Goal: Task Accomplishment & Management: Use online tool/utility

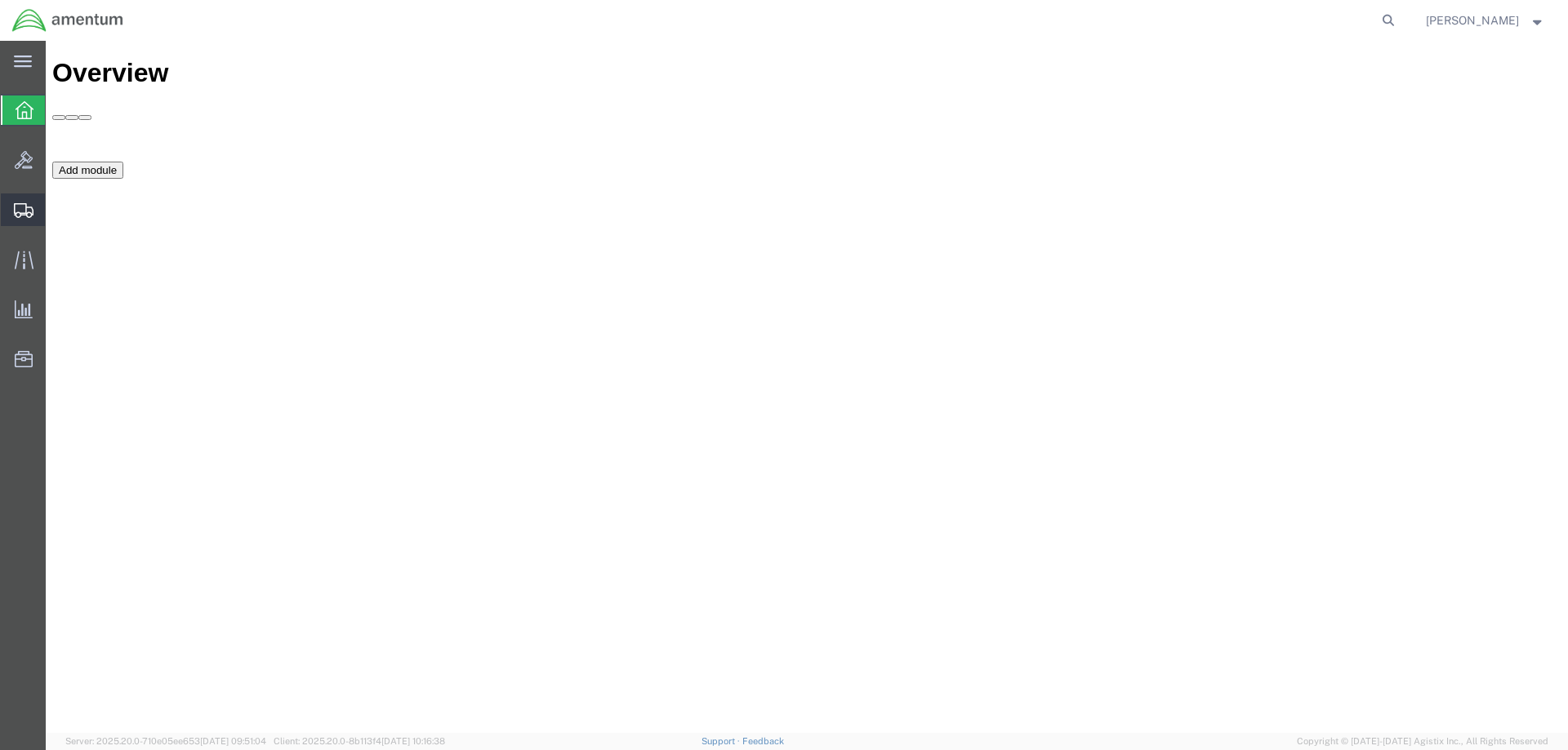
click at [0, 0] on span "Shipment Manager" at bounding box center [0, 0] width 0 height 0
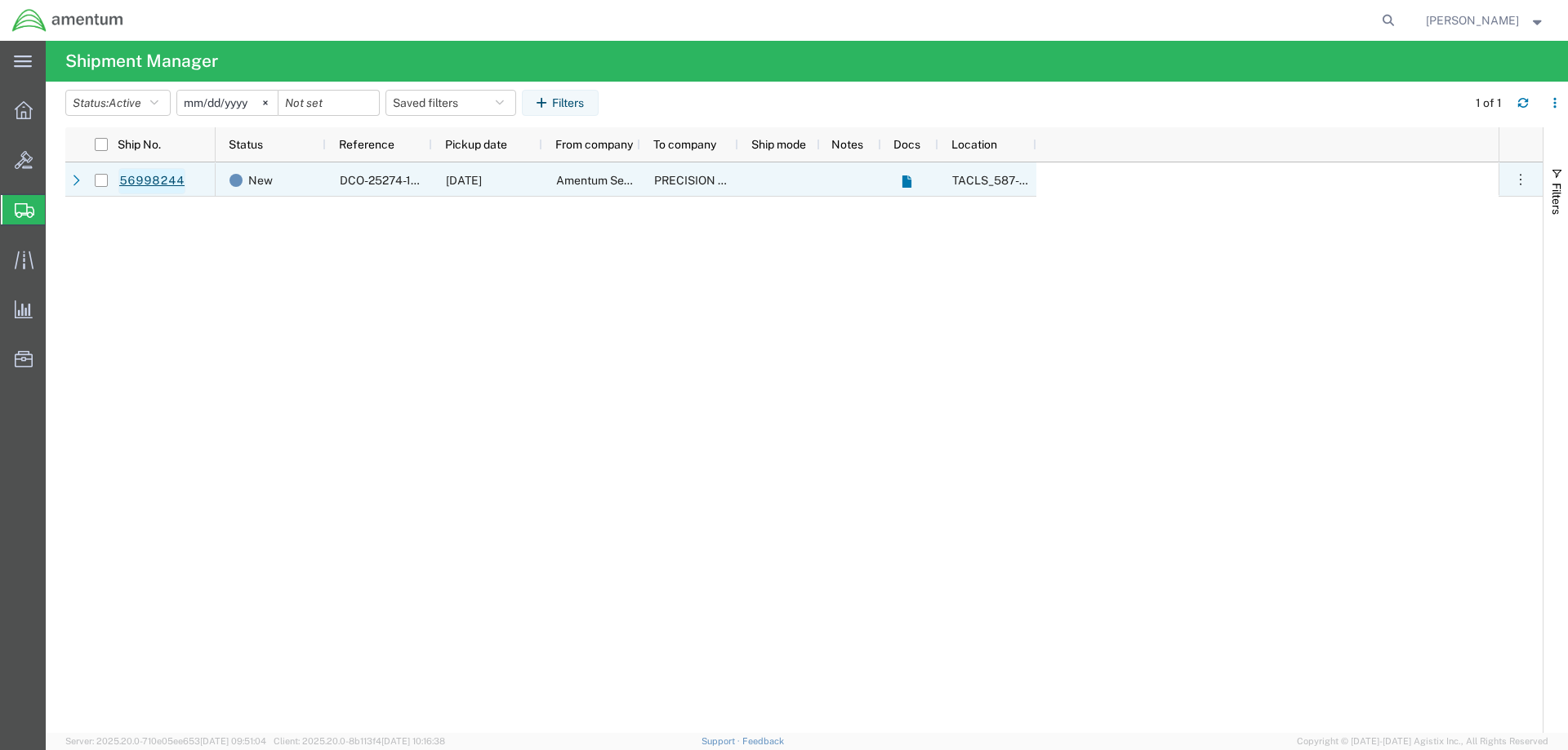
click at [142, 177] on link "56998244" at bounding box center [151, 181] width 67 height 26
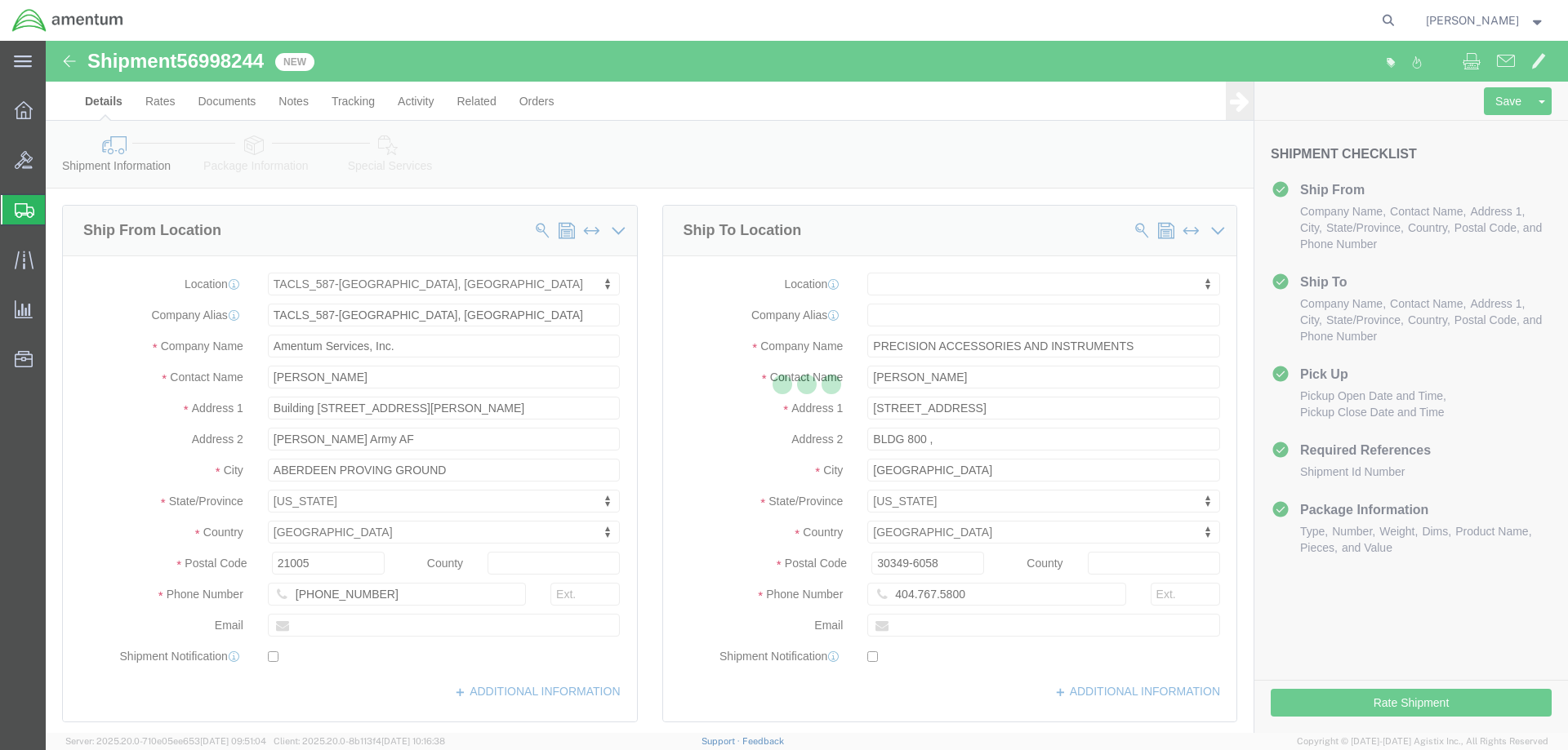
select select "42705"
select select
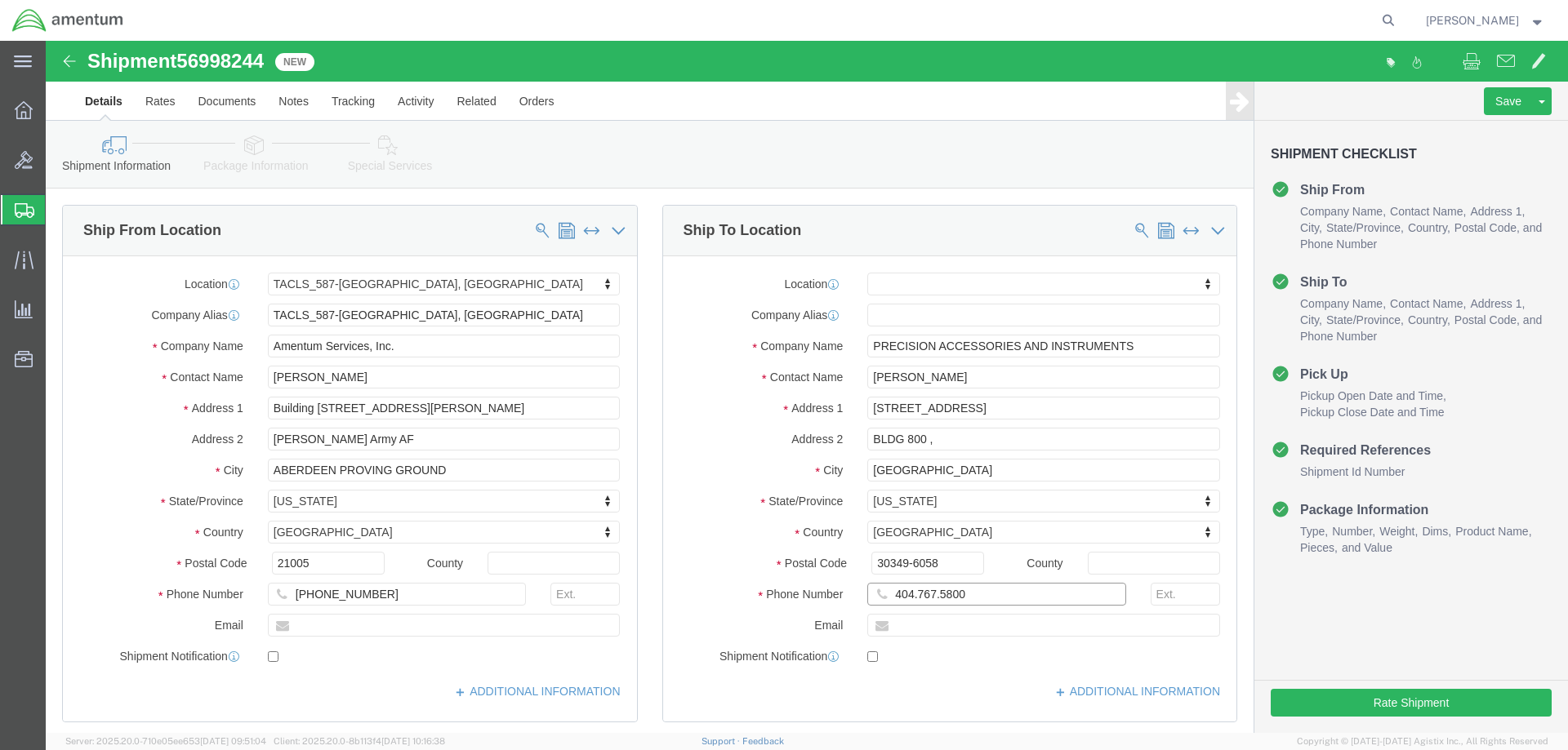
click input "404.767.5800"
click input "404767.5800"
type input "4047675800"
click button "Rate Shipment"
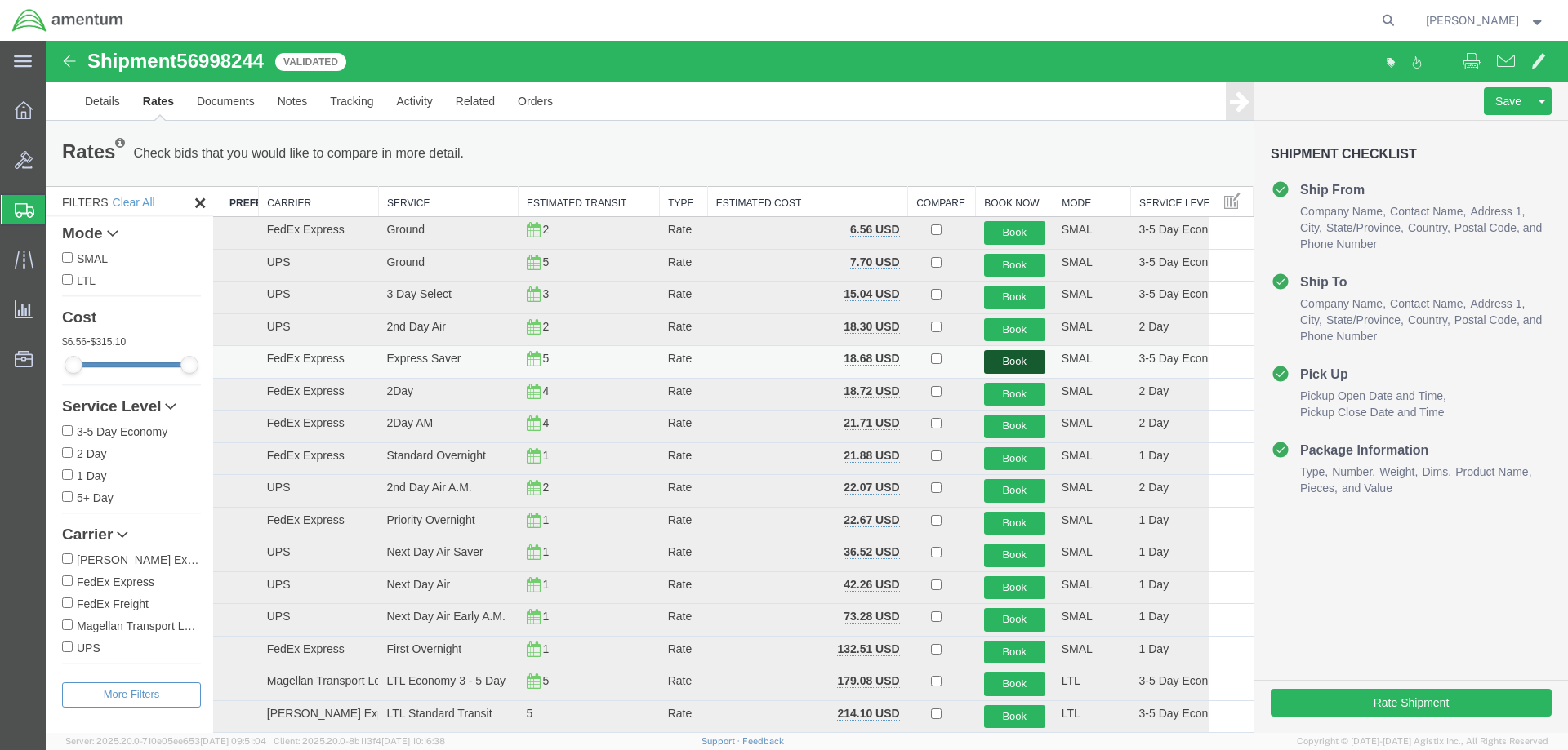
click at [988, 354] on button "Book" at bounding box center [1015, 362] width 61 height 24
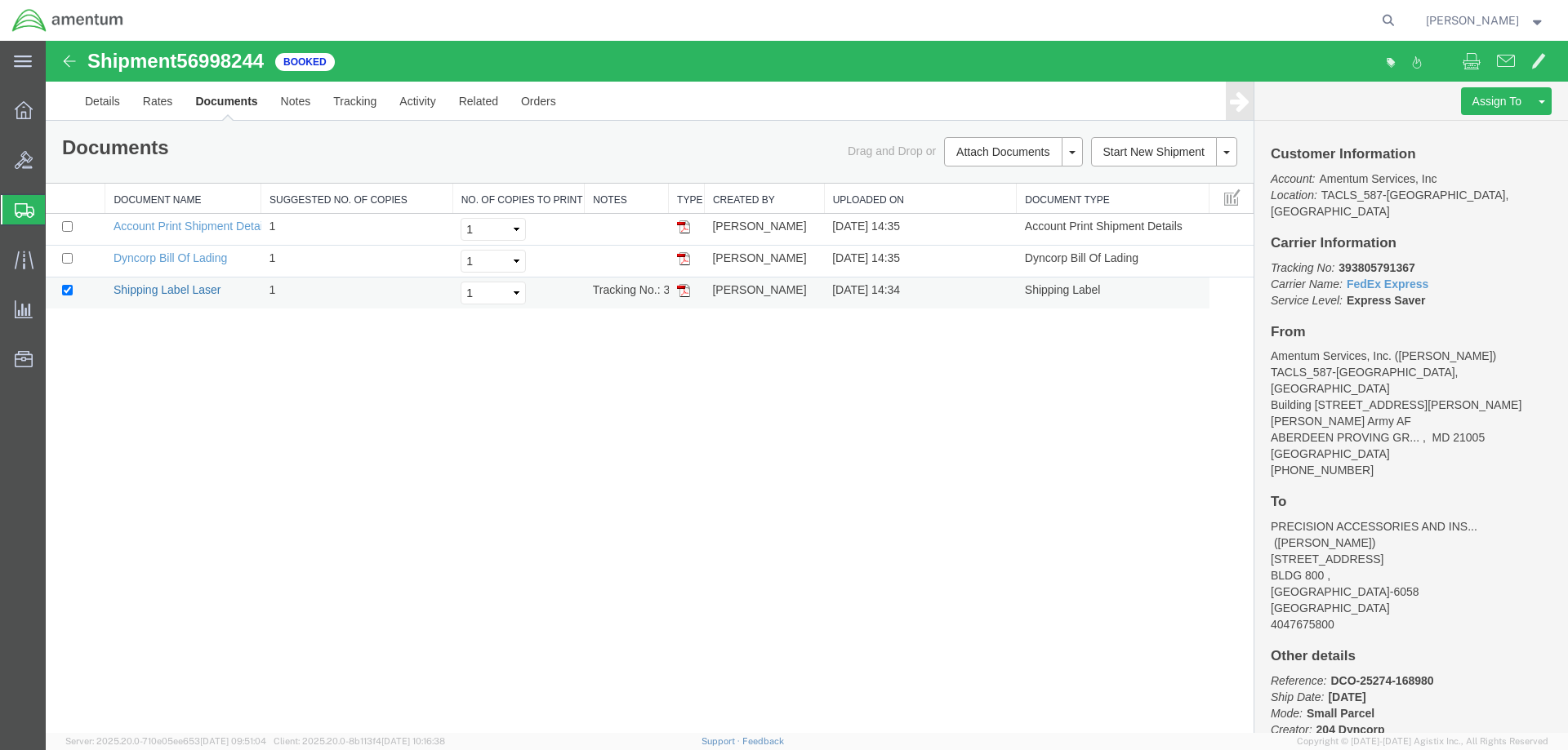
click at [187, 291] on link "Shipping Label Laser" at bounding box center [168, 290] width 108 height 13
